Goal: Task Accomplishment & Management: Use online tool/utility

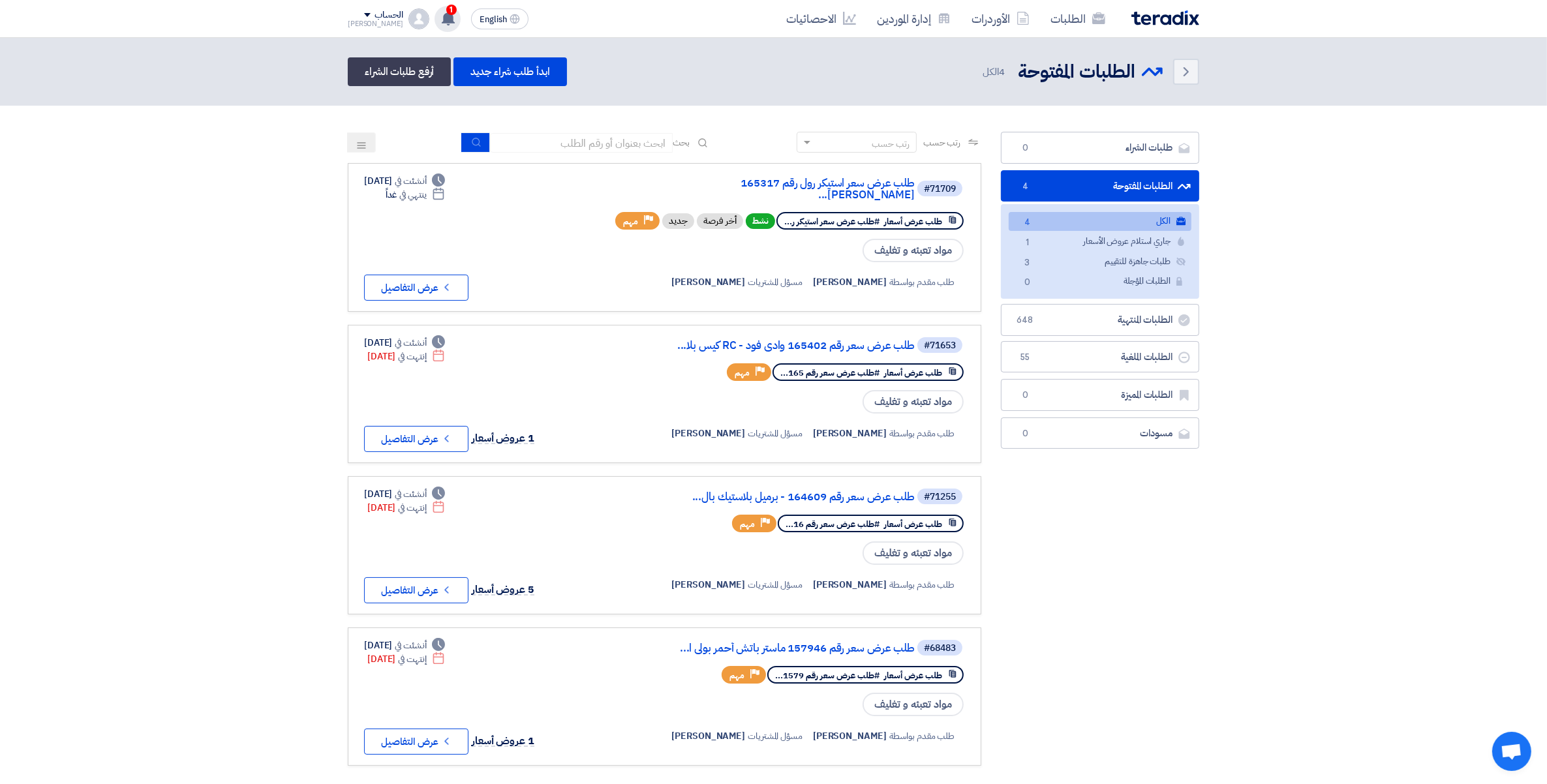
click at [447, 11] on span "1" at bounding box center [452, 10] width 10 height 10
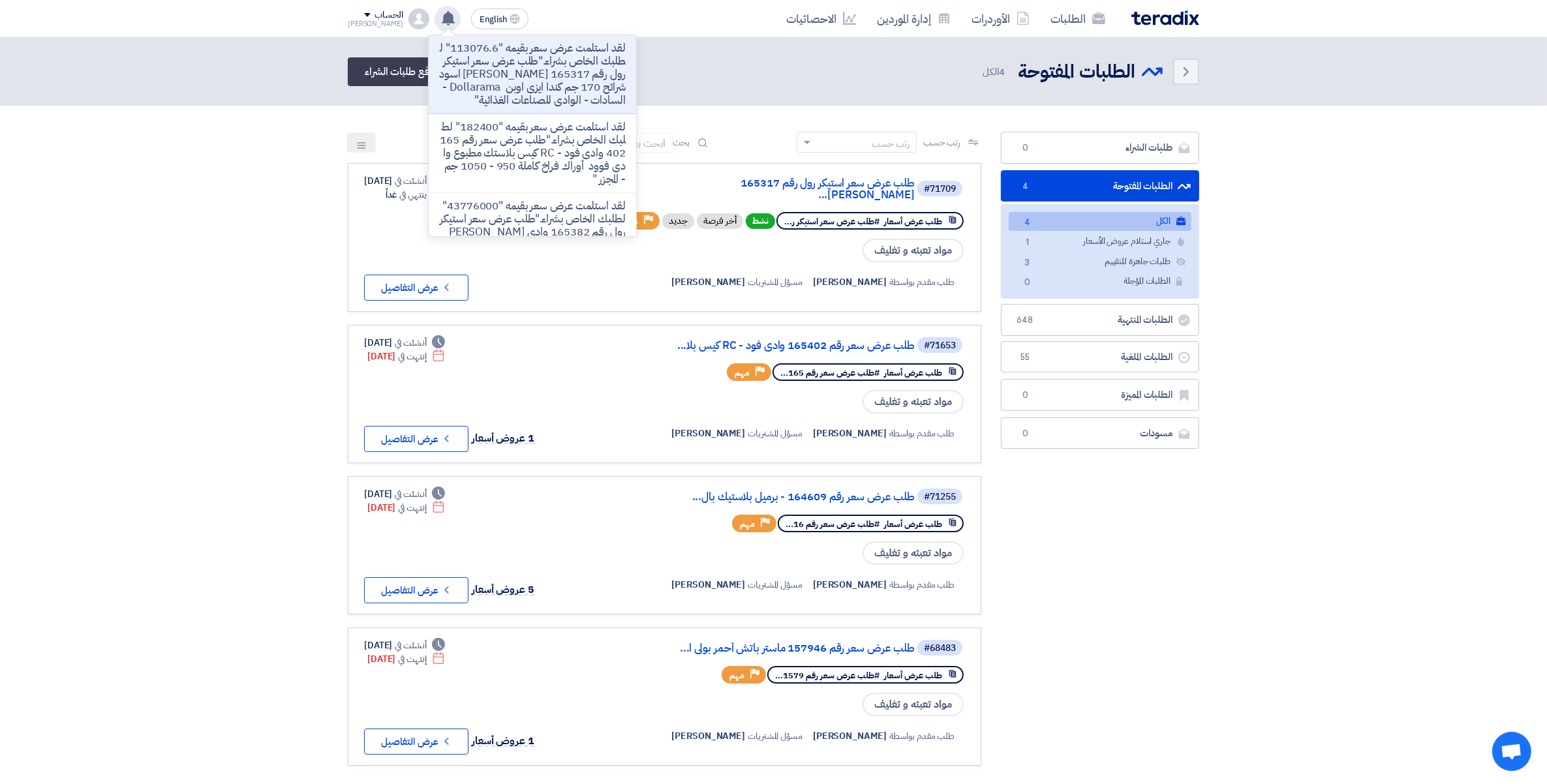
click at [493, 57] on p "لقد استلمت عرض سعر بقيمه "113076.6" لطلبك الخاص بشراء."طلب عرض سعر استيكر رول ر…" at bounding box center [532, 74] width 187 height 65
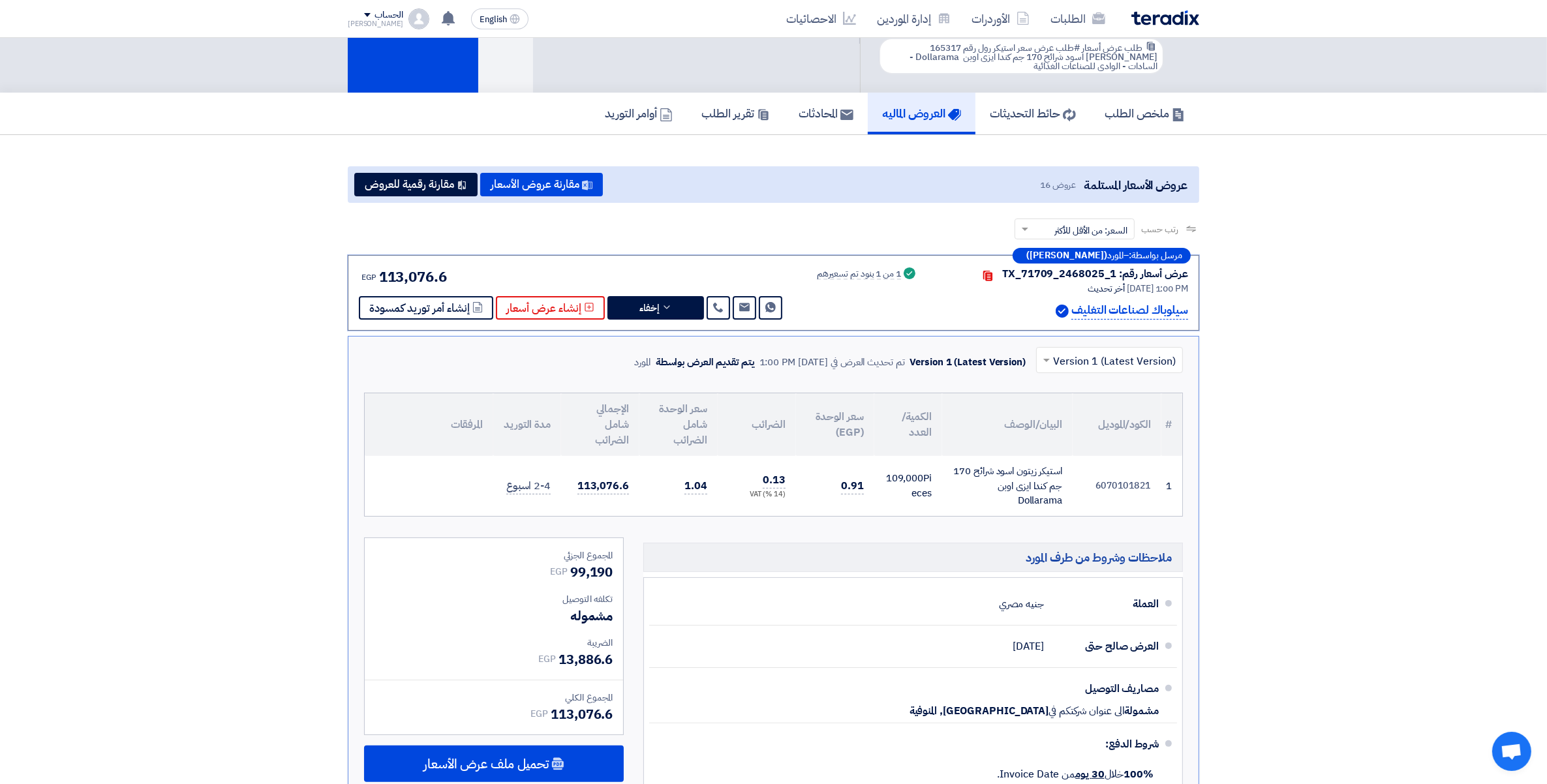
scroll to position [123, 0]
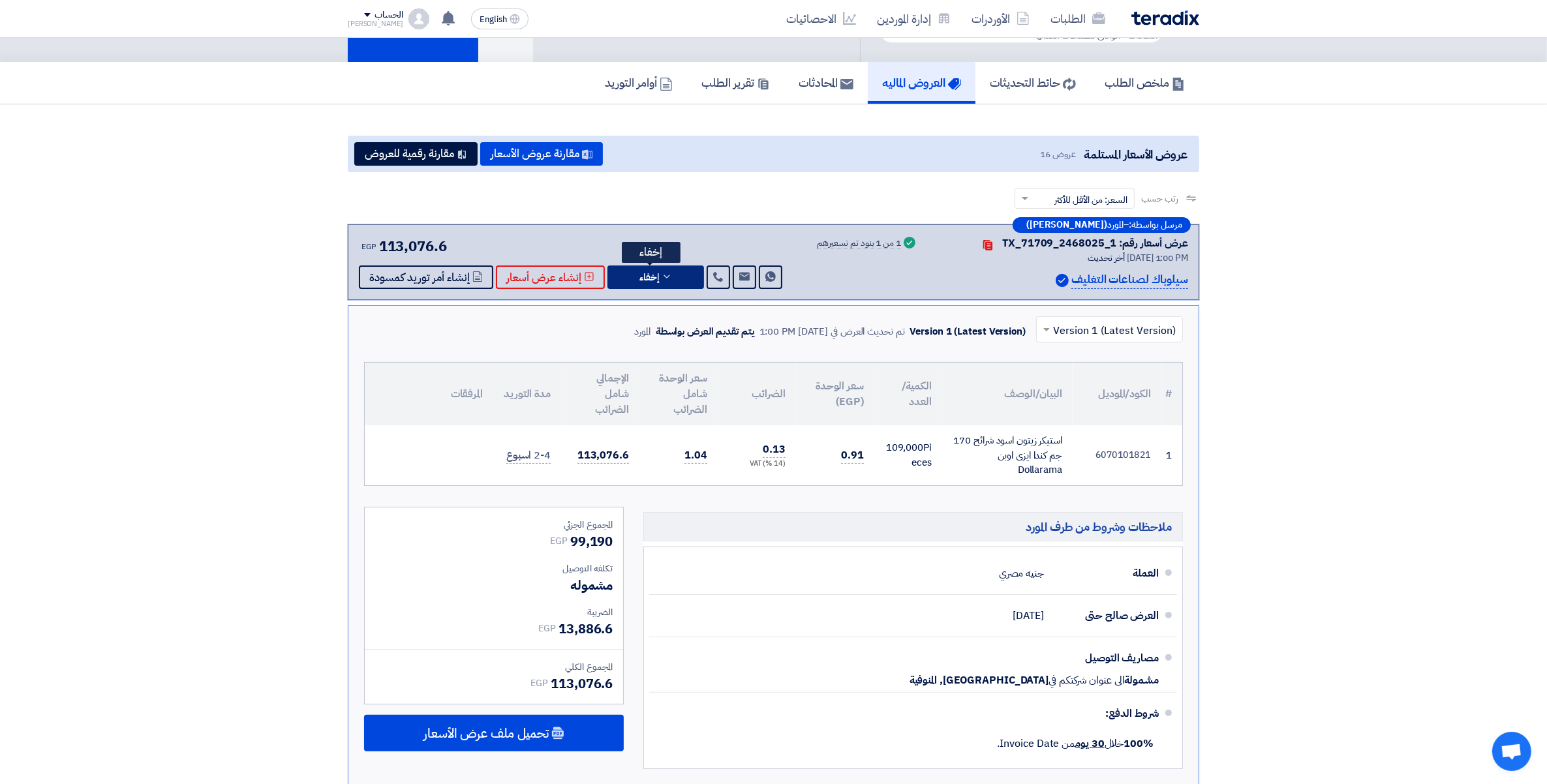
click at [685, 273] on button "إخفاء" at bounding box center [656, 277] width 97 height 23
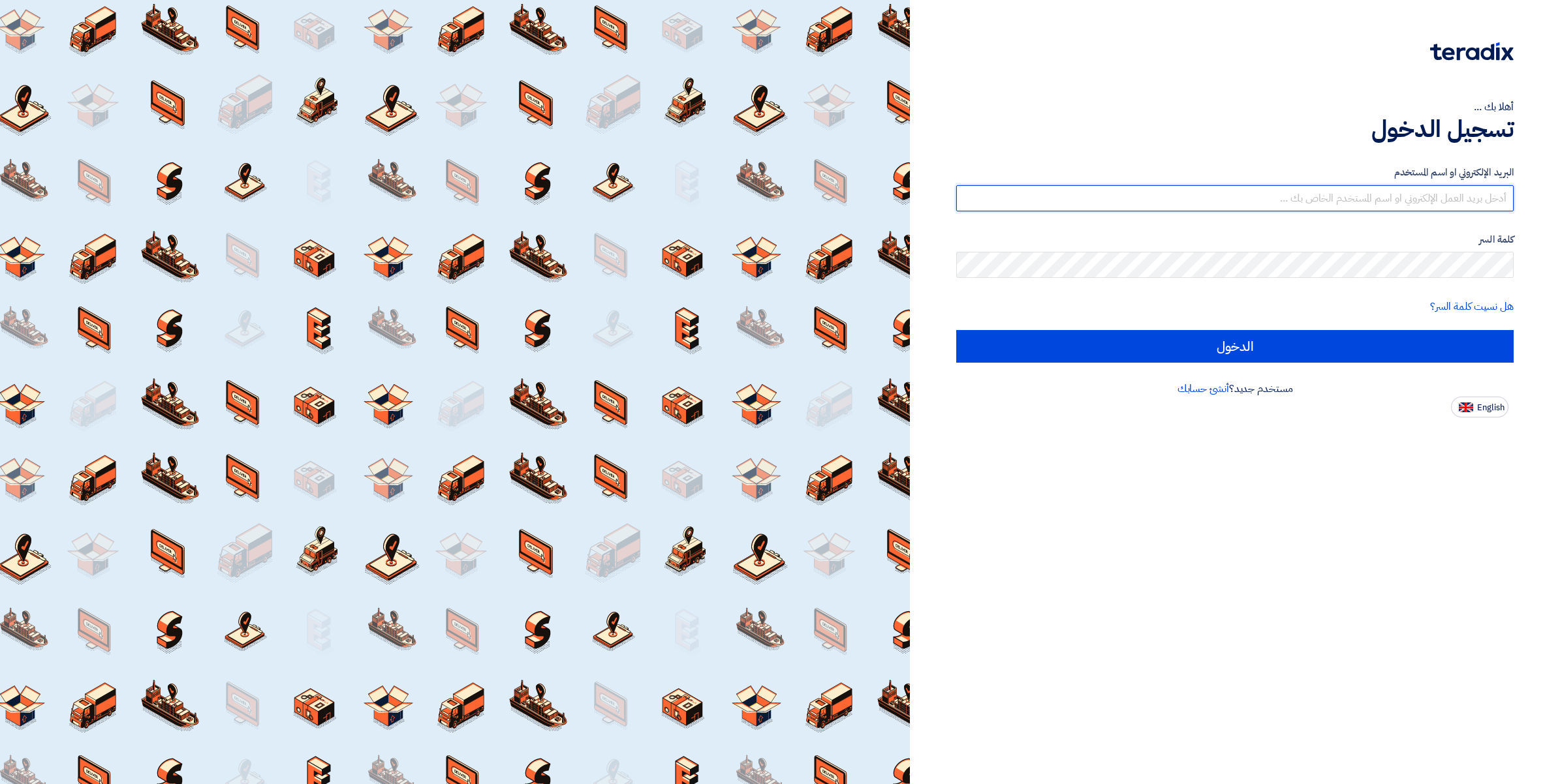
type input "ahmed.abdelnaby@wadigroup.com.eg"
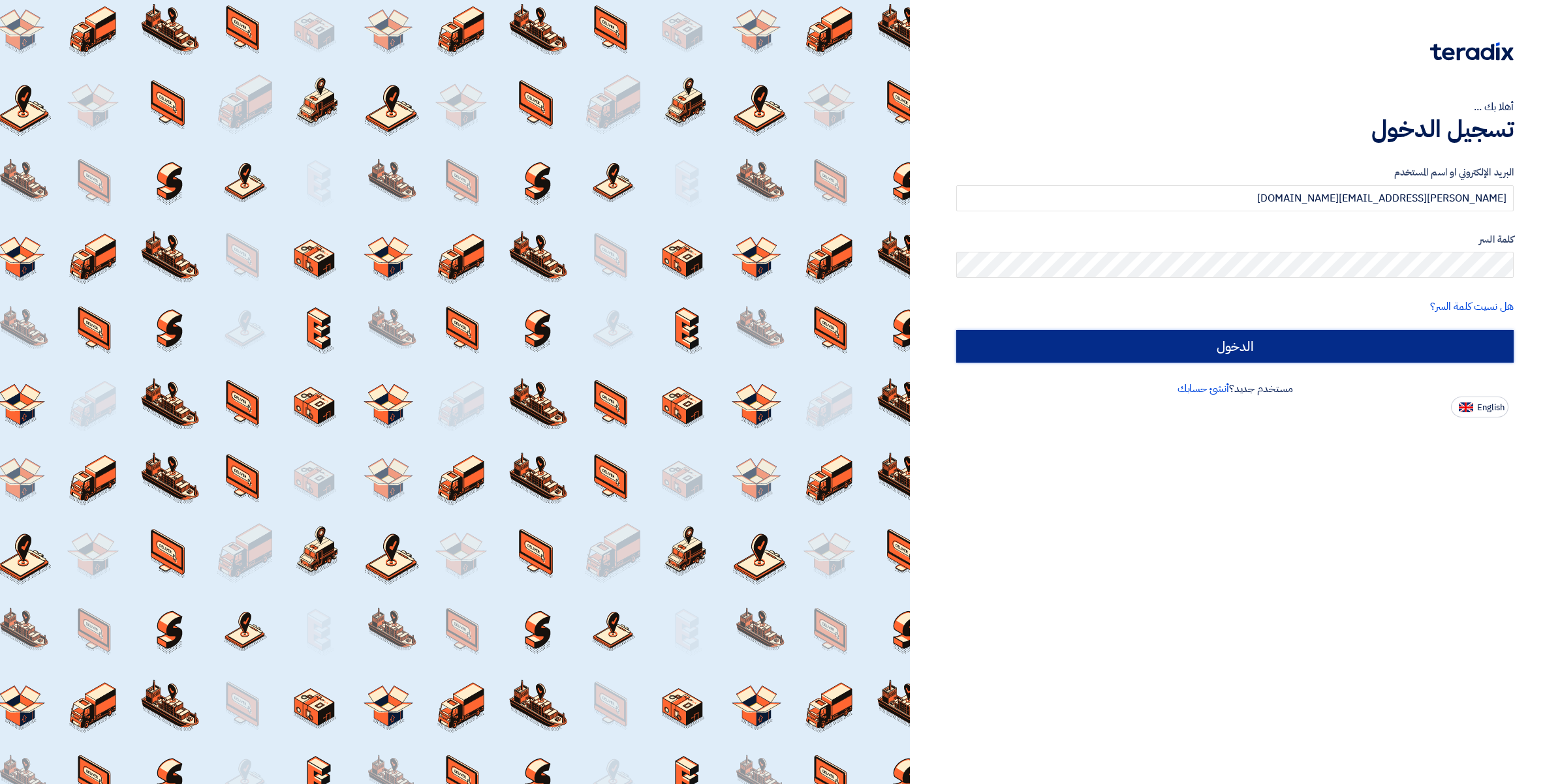
drag, startPoint x: 0, startPoint y: 0, endPoint x: 1261, endPoint y: 343, distance: 1306.8
click at [1261, 343] on input "الدخول" at bounding box center [1235, 346] width 557 height 33
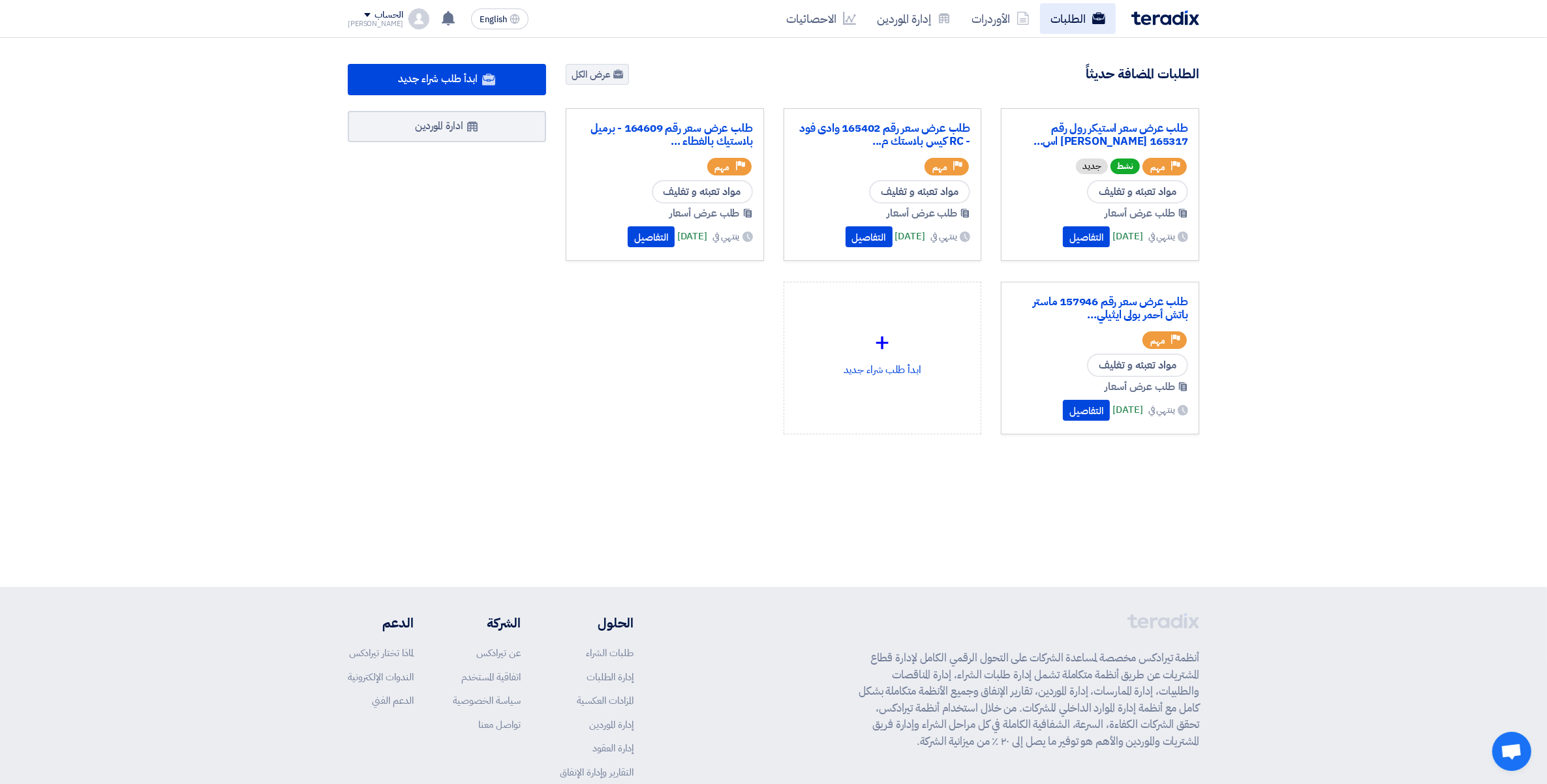
click at [1078, 17] on link "الطلبات" at bounding box center [1078, 18] width 75 height 31
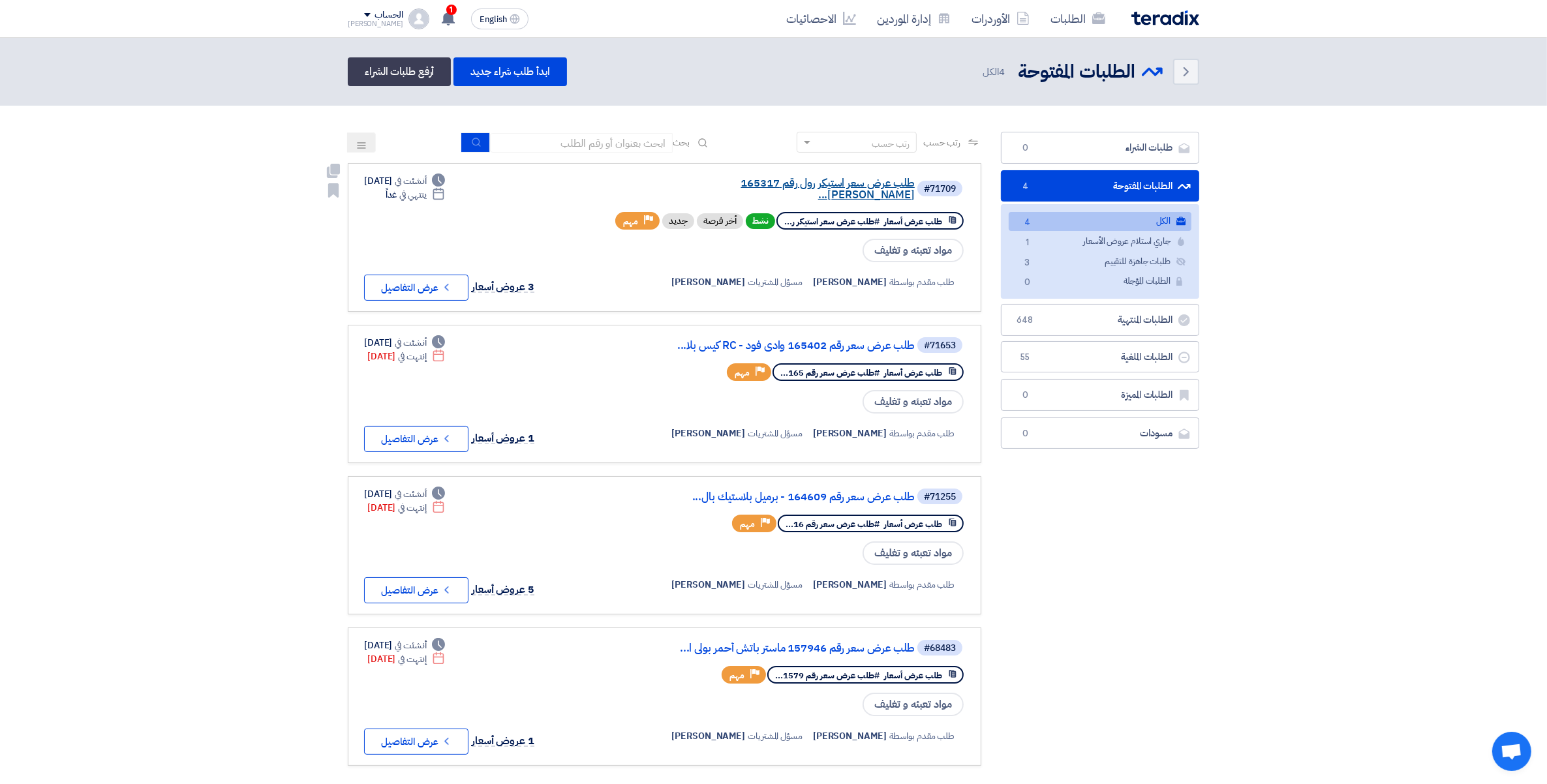
click at [857, 183] on link "طلب عرض سعر استيكر رول رقم 165317 [PERSON_NAME]..." at bounding box center [784, 189] width 261 height 23
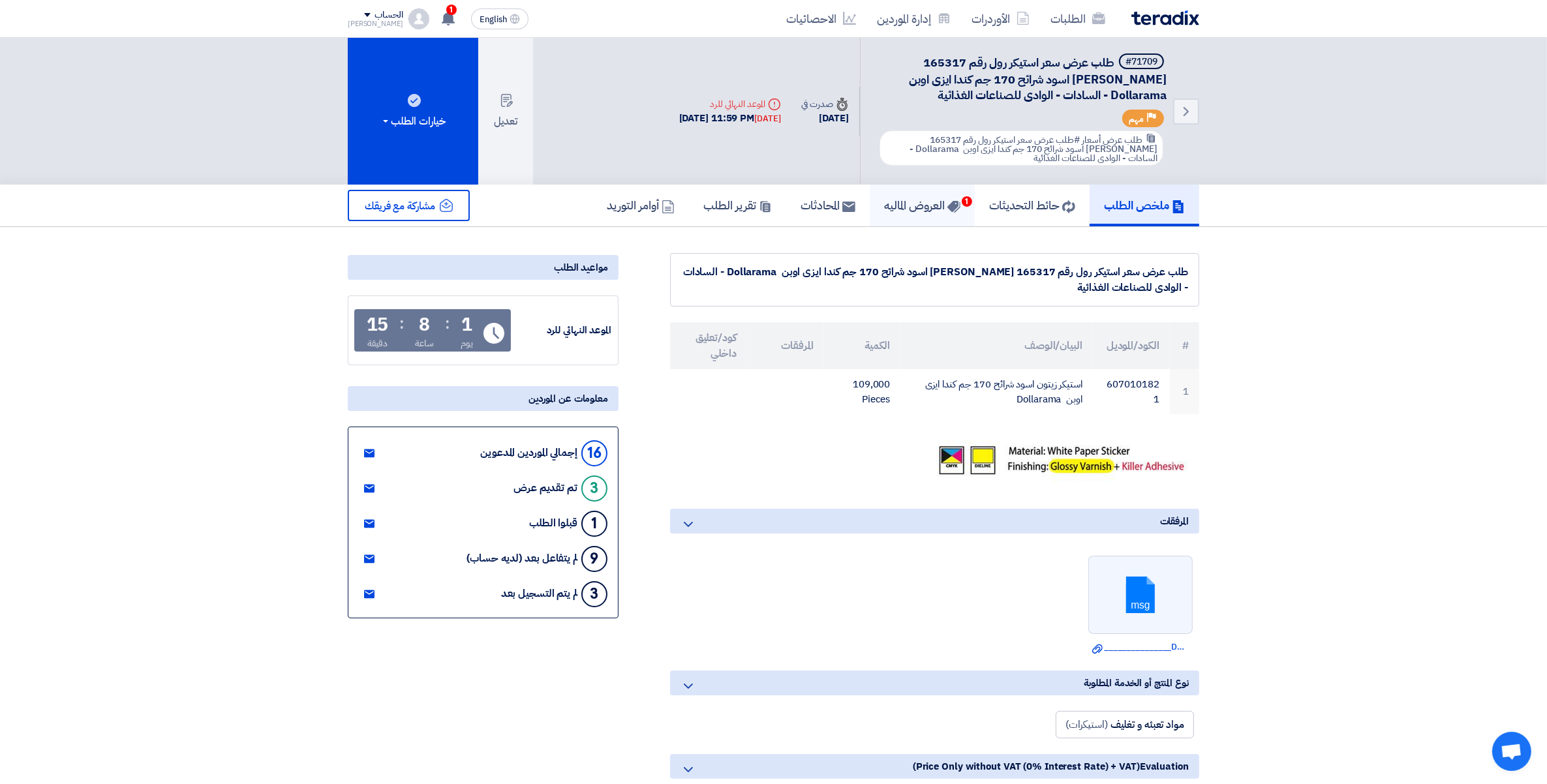
click at [919, 213] on link "العروض الماليه 1" at bounding box center [922, 205] width 105 height 42
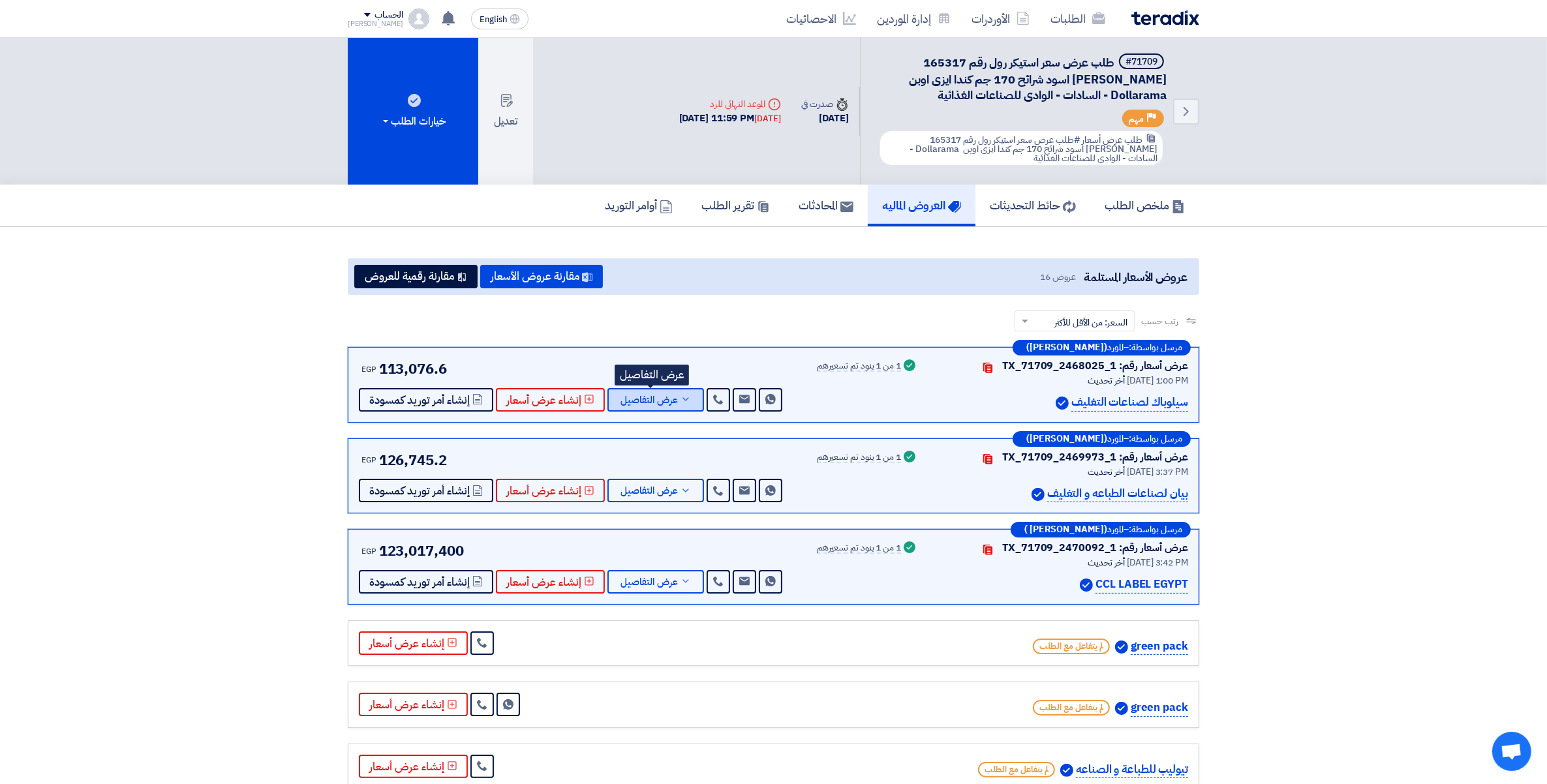
click at [670, 401] on span "عرض التفاصيل" at bounding box center [649, 400] width 57 height 10
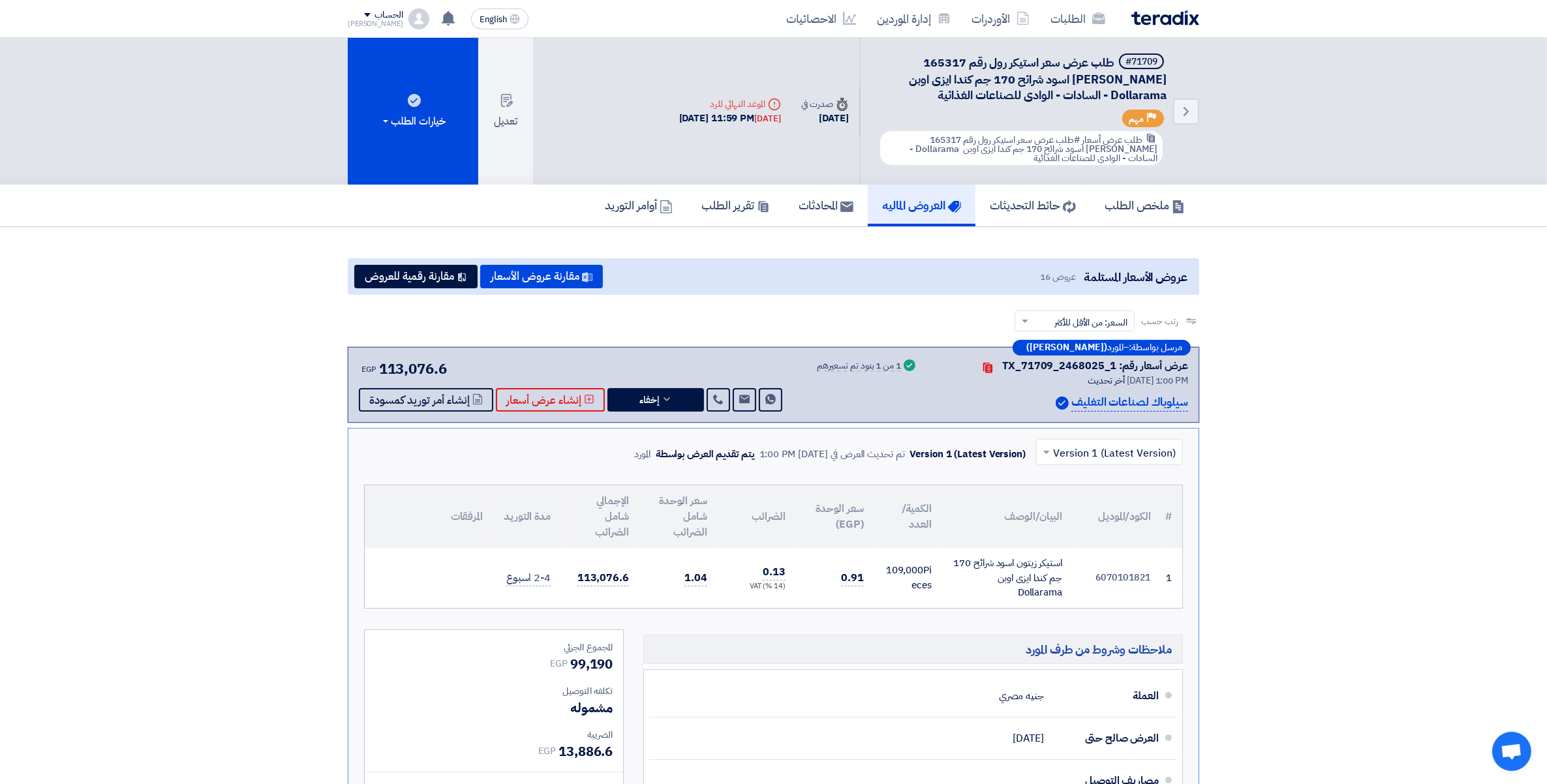
click at [1111, 573] on td "6070101821" at bounding box center [1117, 578] width 89 height 60
copy td "6070101821"
click at [656, 398] on button "إخفاء" at bounding box center [656, 400] width 97 height 23
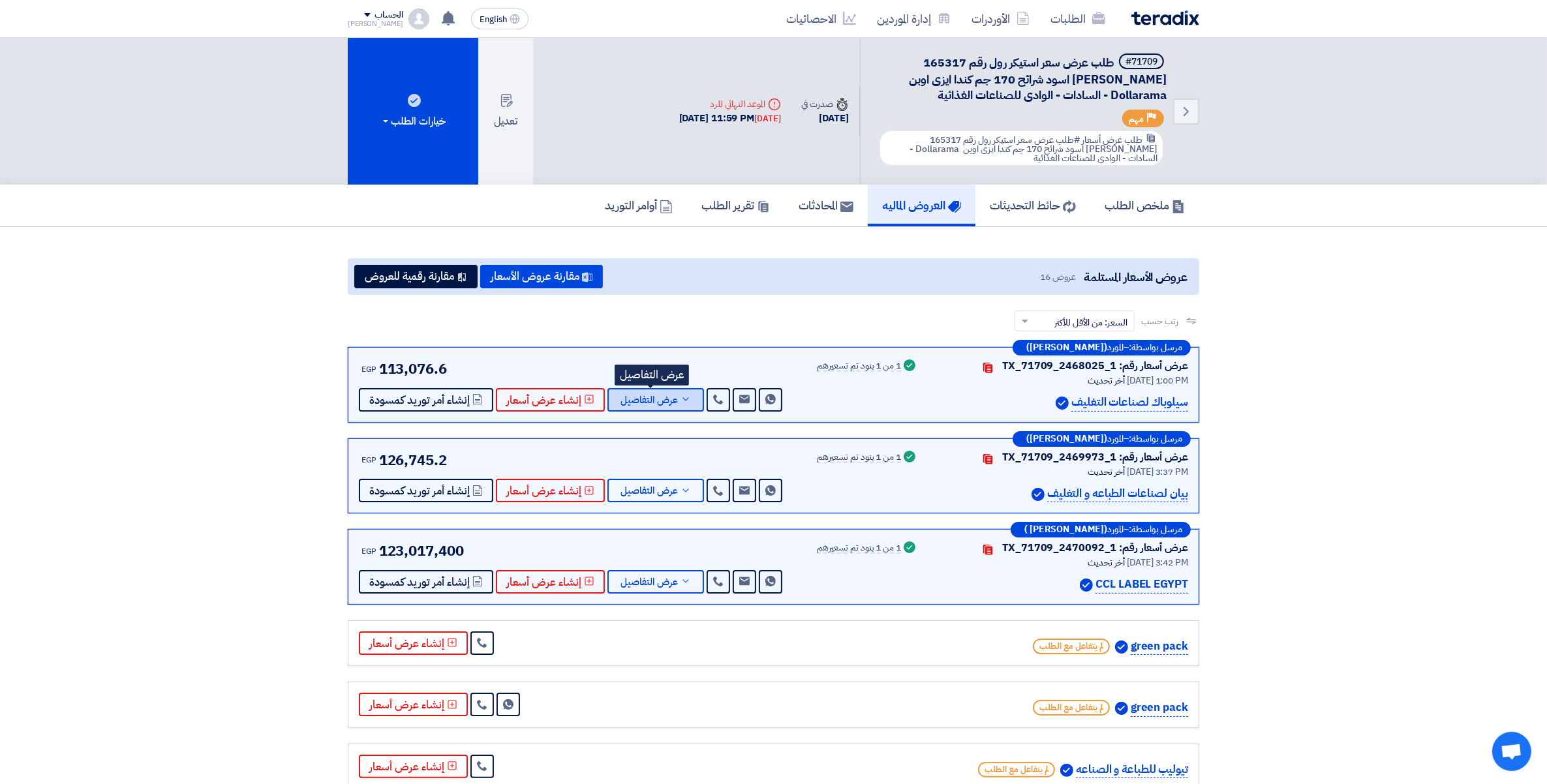
click at [686, 394] on icon at bounding box center [686, 399] width 10 height 10
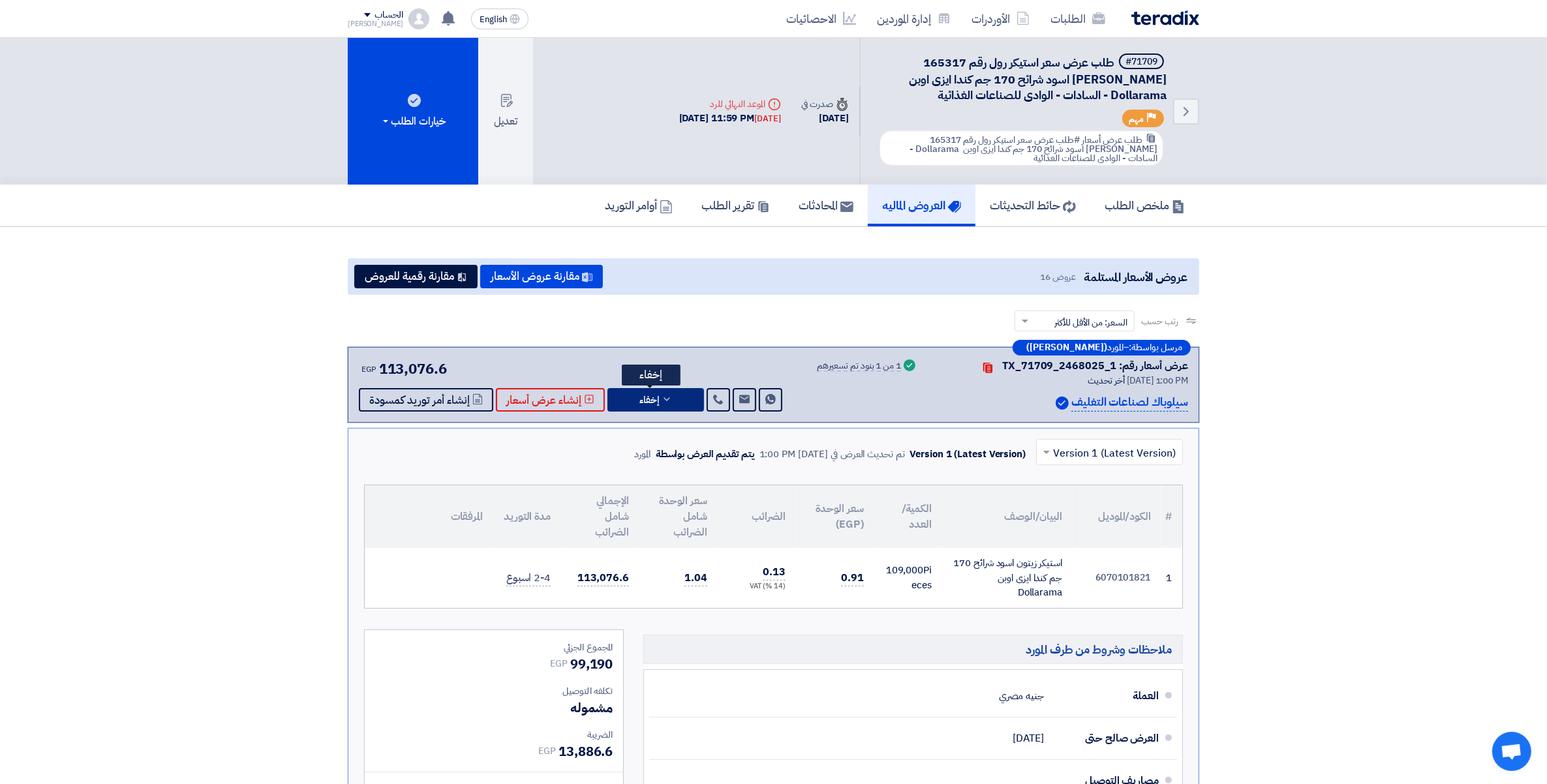
click at [671, 396] on button "إخفاء" at bounding box center [656, 400] width 97 height 23
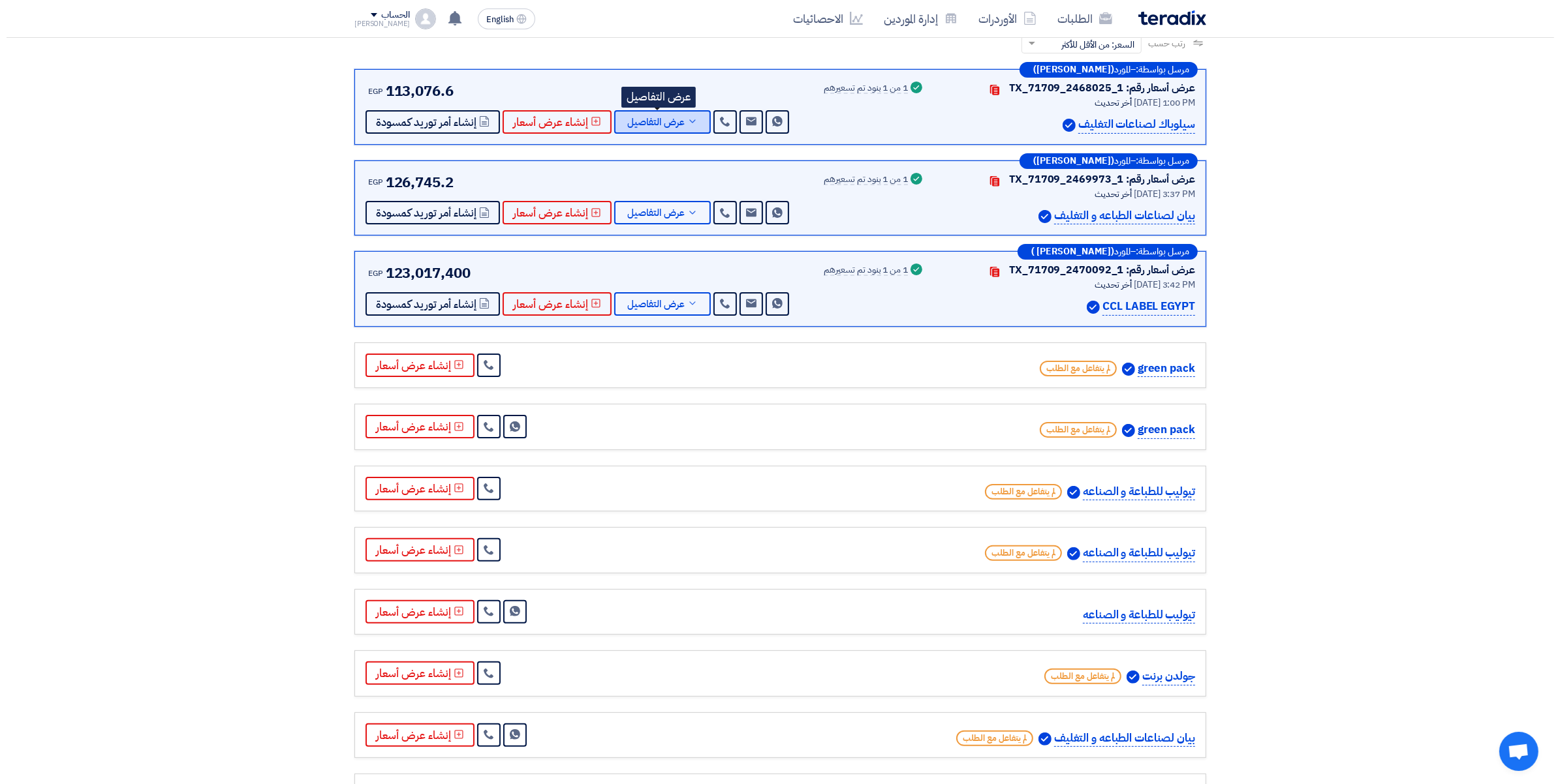
scroll to position [326, 0]
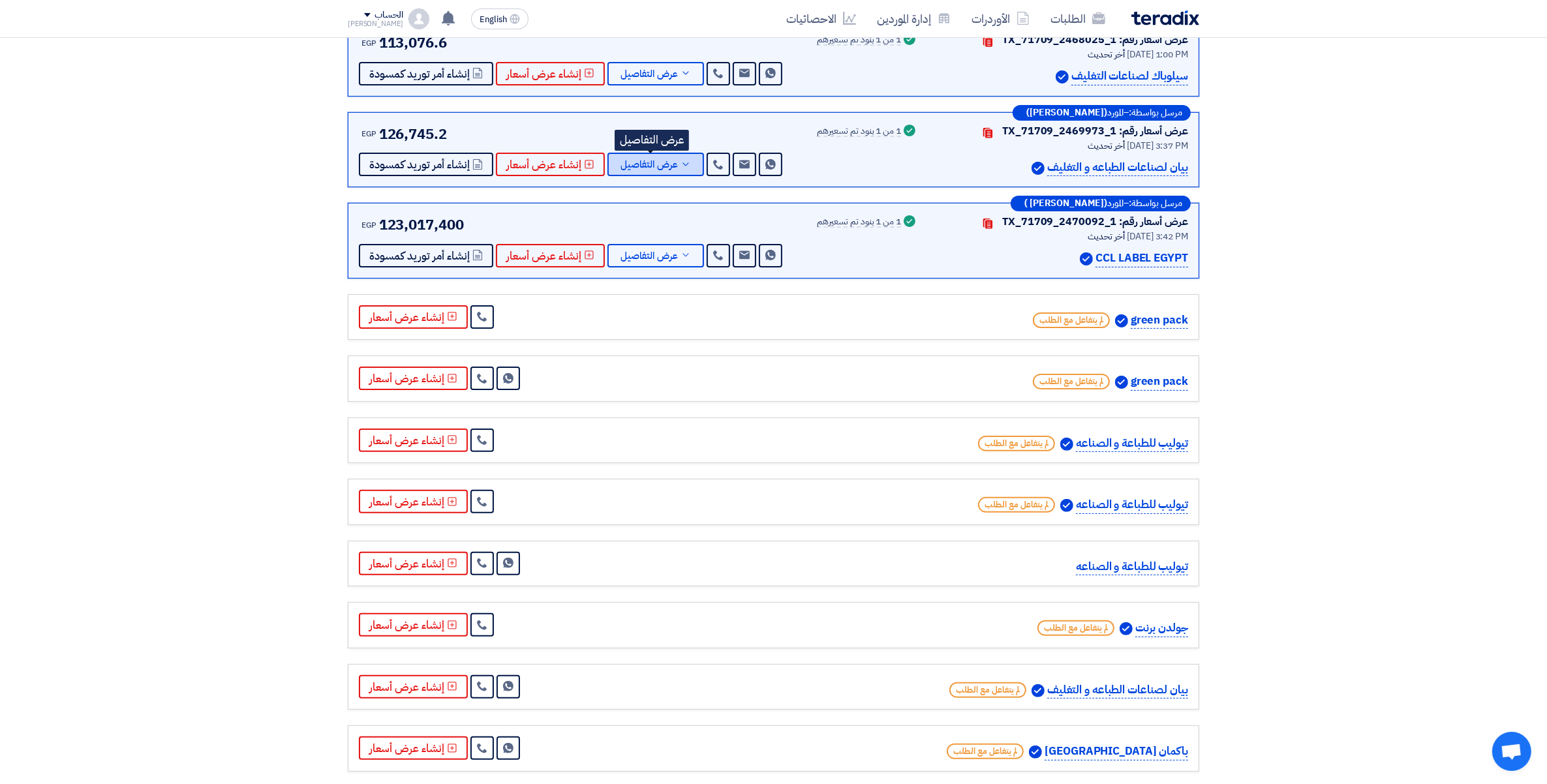
click at [657, 160] on span "عرض التفاصيل" at bounding box center [649, 164] width 57 height 10
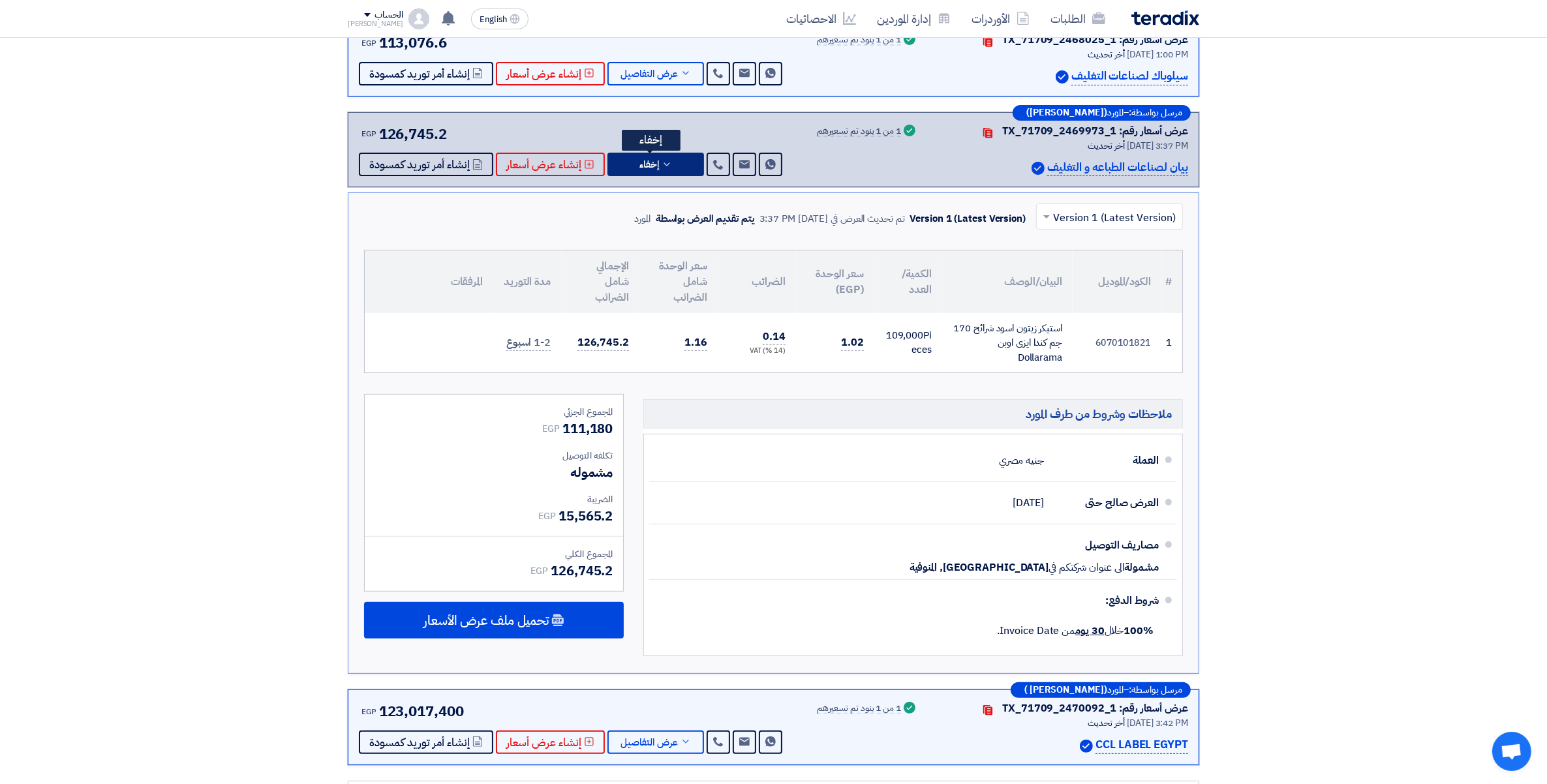
click at [673, 170] on button "إخفاء" at bounding box center [656, 165] width 97 height 23
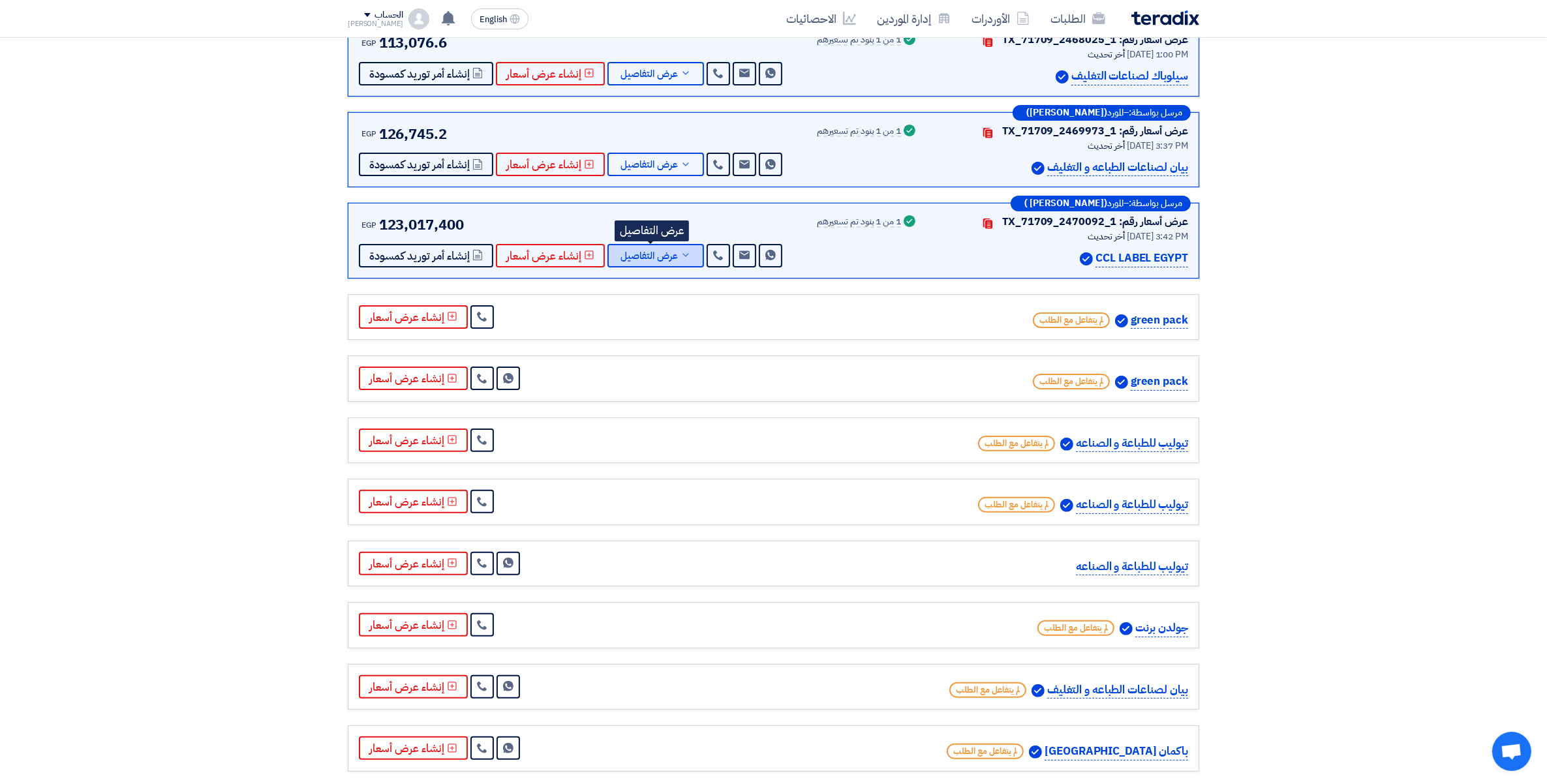
click at [683, 255] on icon at bounding box center [686, 255] width 10 height 10
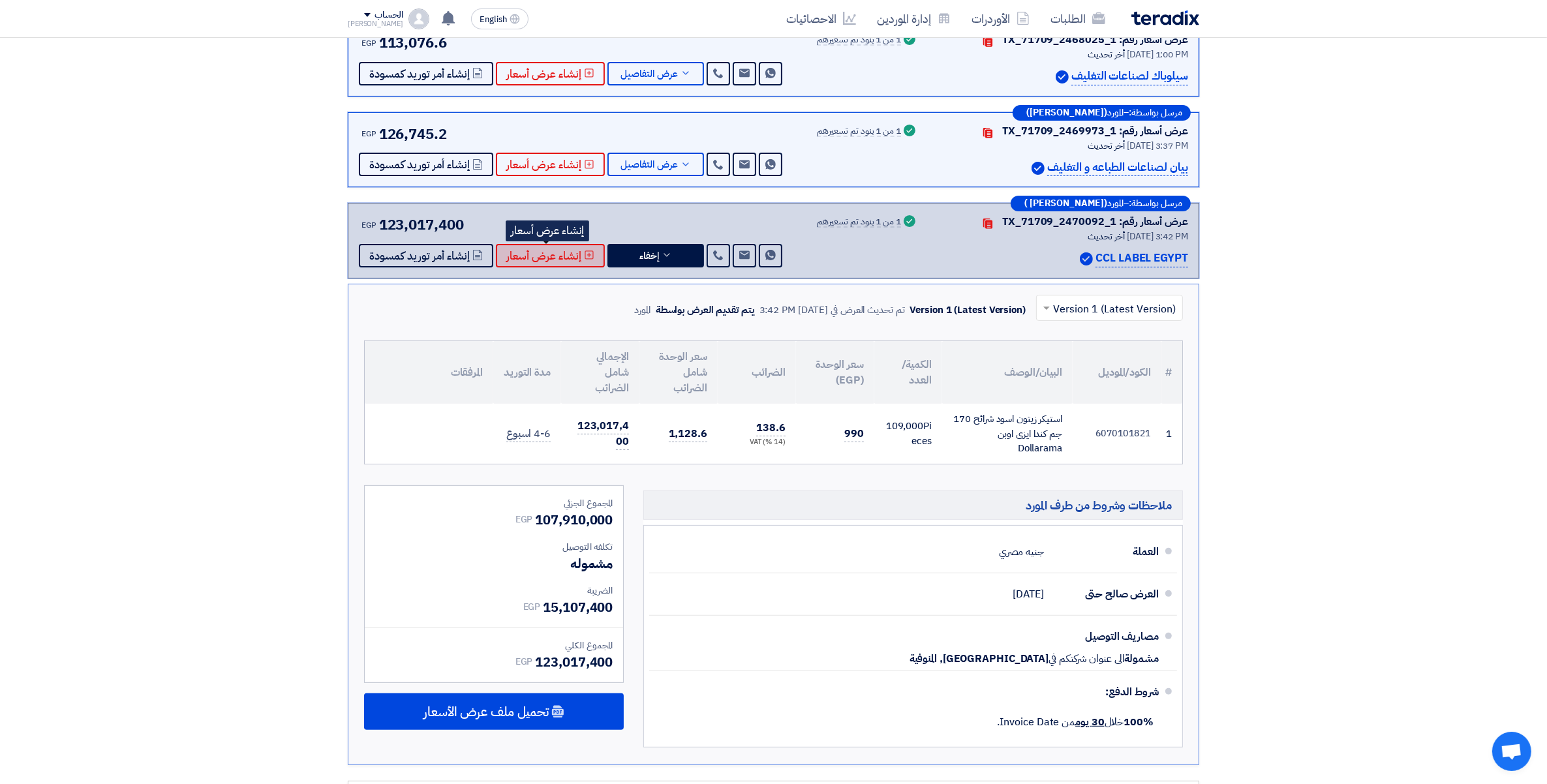
click at [567, 255] on span "إنشاء عرض أسعار" at bounding box center [544, 255] width 75 height 10
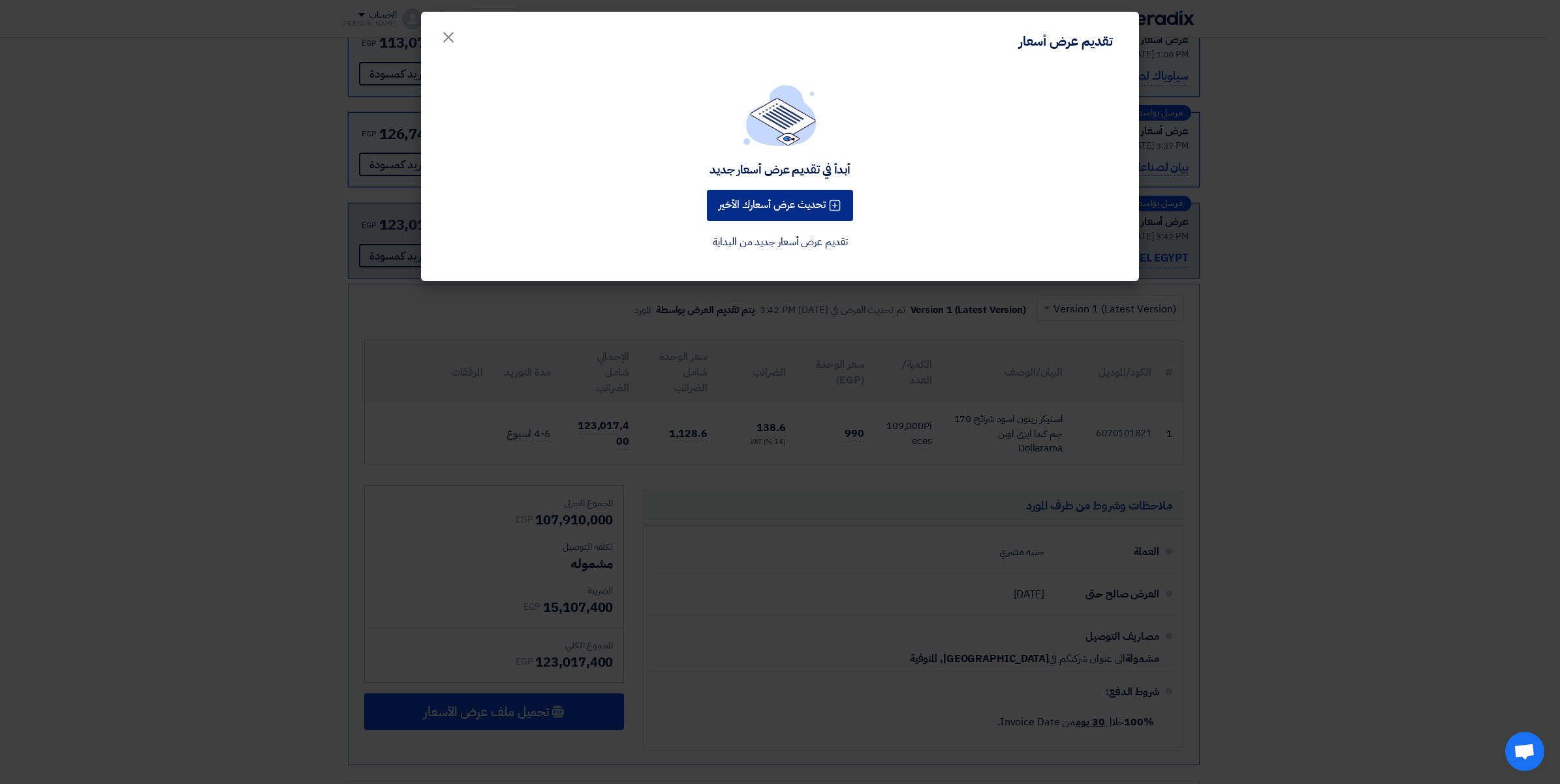
click at [824, 203] on button "تحديث عرض أسعارك الأخير" at bounding box center [780, 205] width 146 height 31
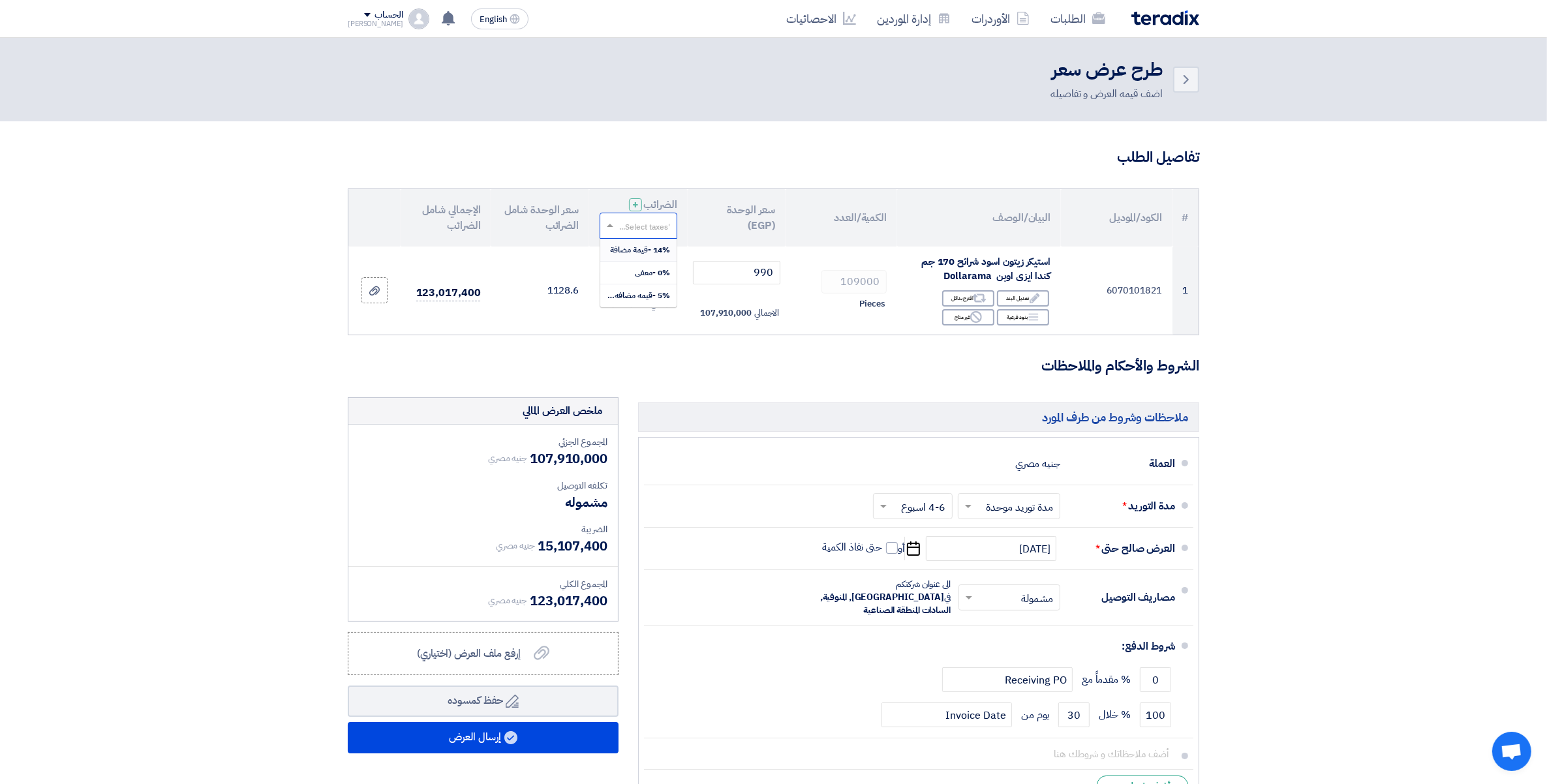
click at [653, 220] on input "text" at bounding box center [646, 226] width 51 height 21
click at [660, 245] on span "14% -قيمة مضافة" at bounding box center [640, 250] width 60 height 12
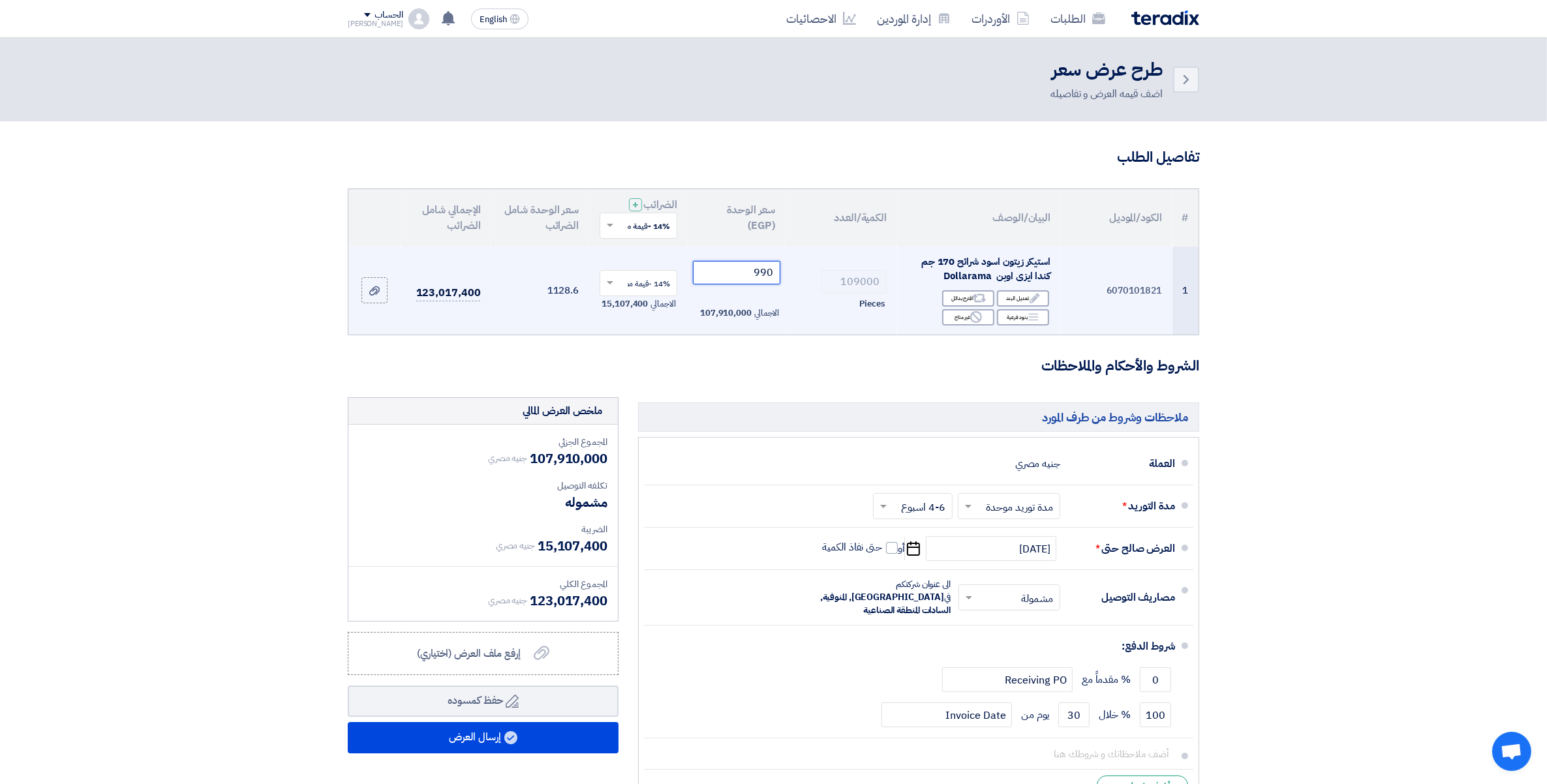
click at [862, 272] on tr "1 6070101821 استيكر زيتون اسود شرائح 170 جم كندا ايزى اوبن Dollarama Edit تعديل…" at bounding box center [773, 291] width 850 height 88
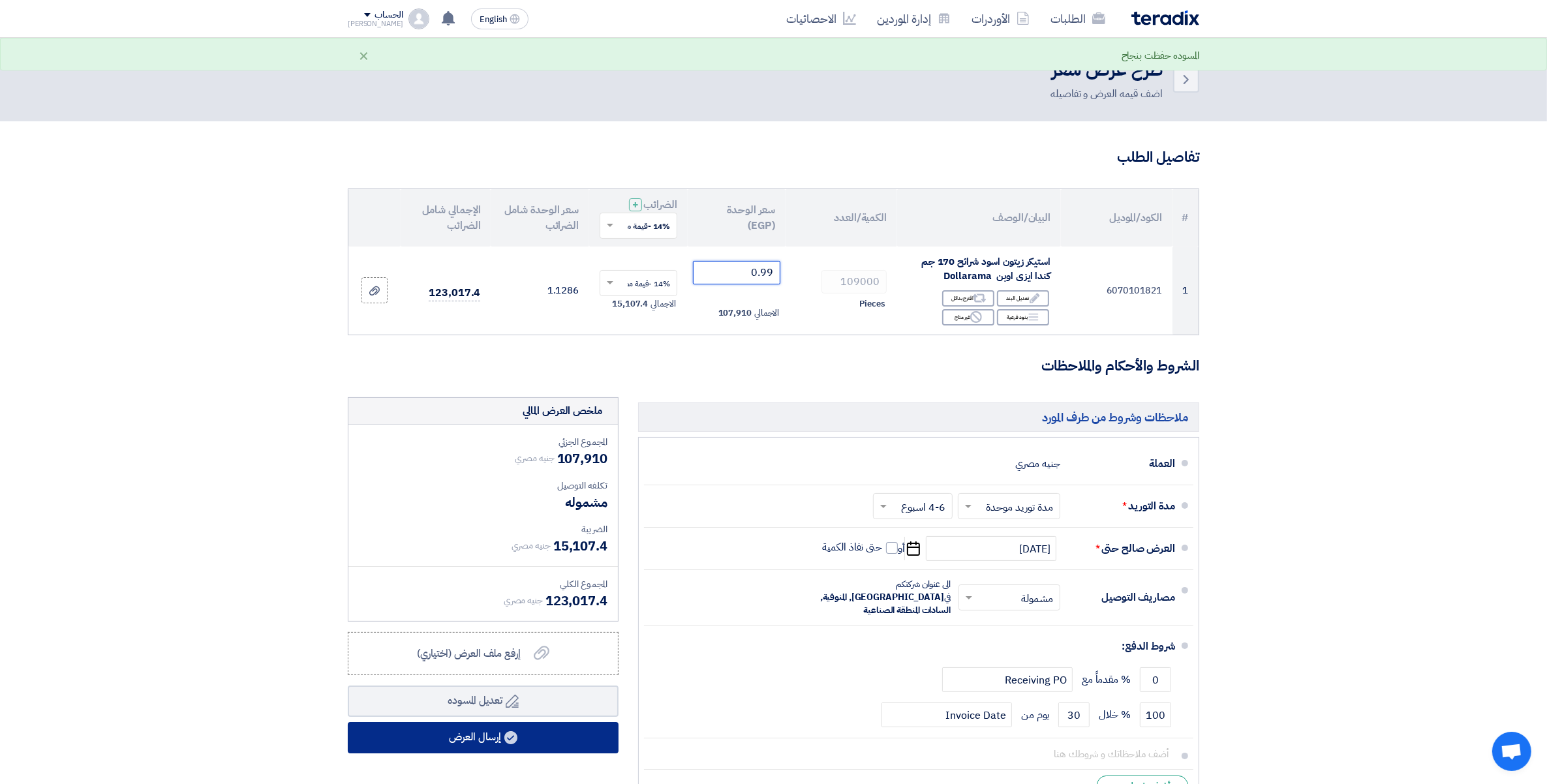
type input "0.99"
click at [493, 738] on button "إرسال العرض" at bounding box center [483, 738] width 271 height 31
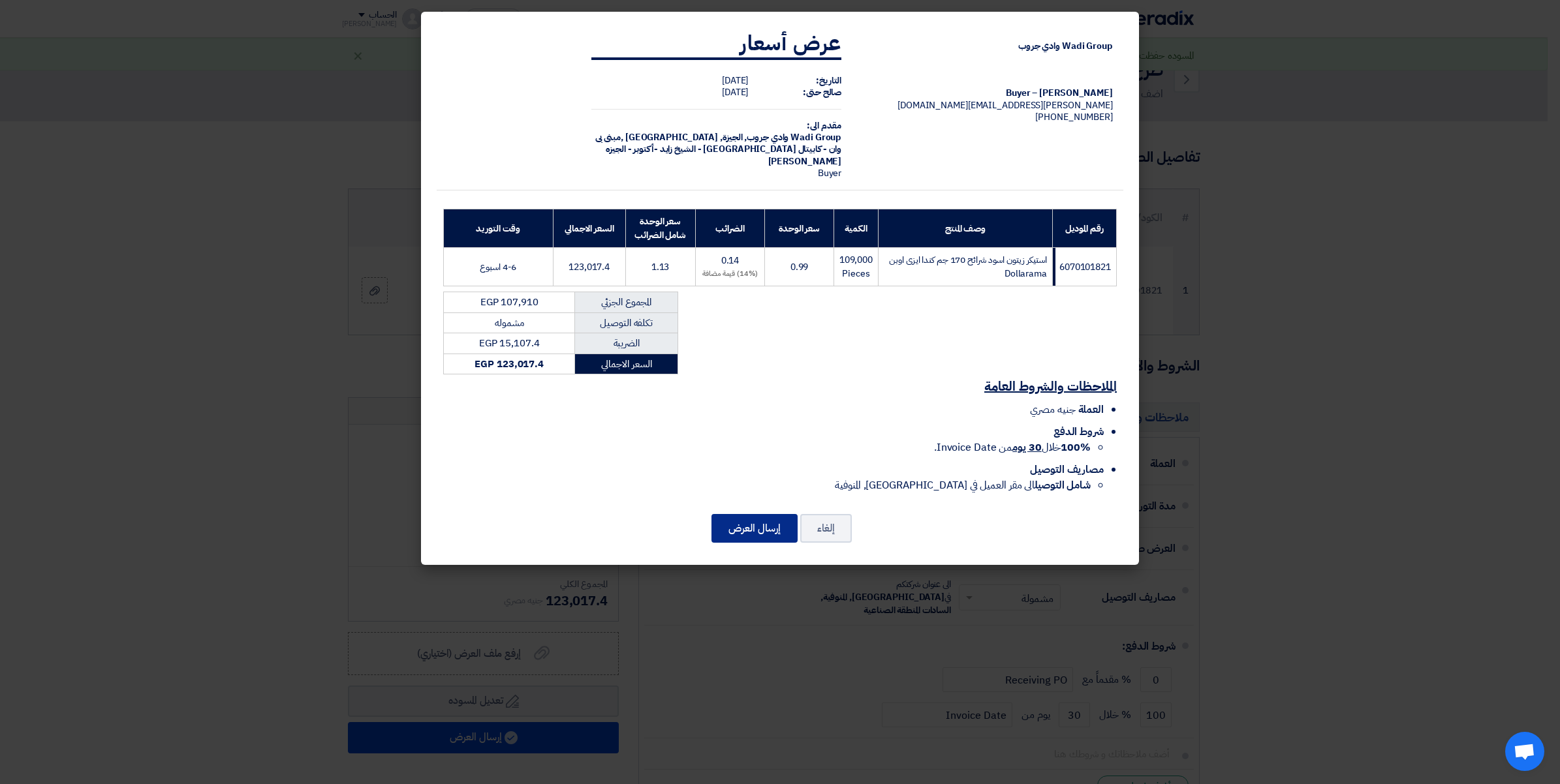
click at [742, 526] on button "إرسال العرض" at bounding box center [755, 528] width 86 height 29
